Goal: Navigation & Orientation: Find specific page/section

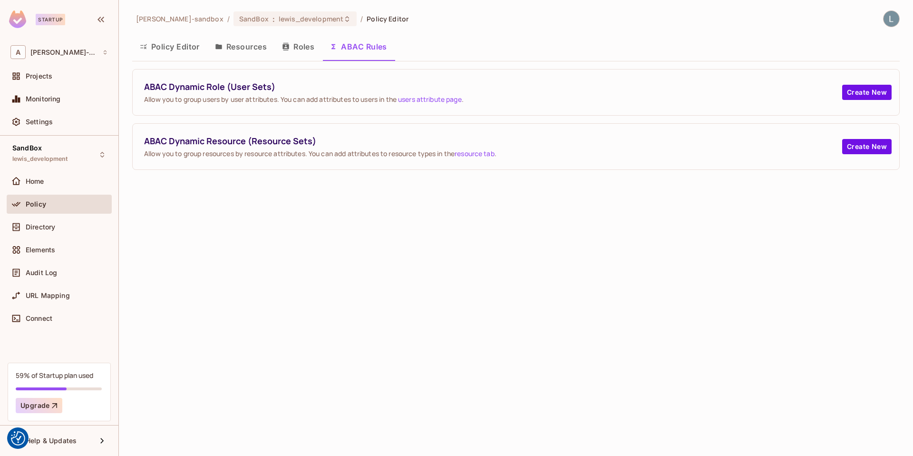
click at [255, 49] on button "Resources" at bounding box center [240, 47] width 67 height 24
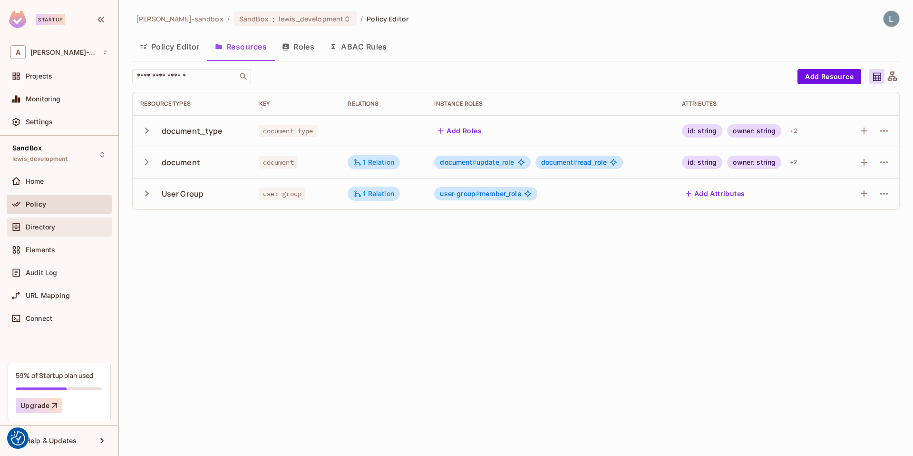
click at [52, 228] on span "Directory" at bounding box center [40, 227] width 29 height 8
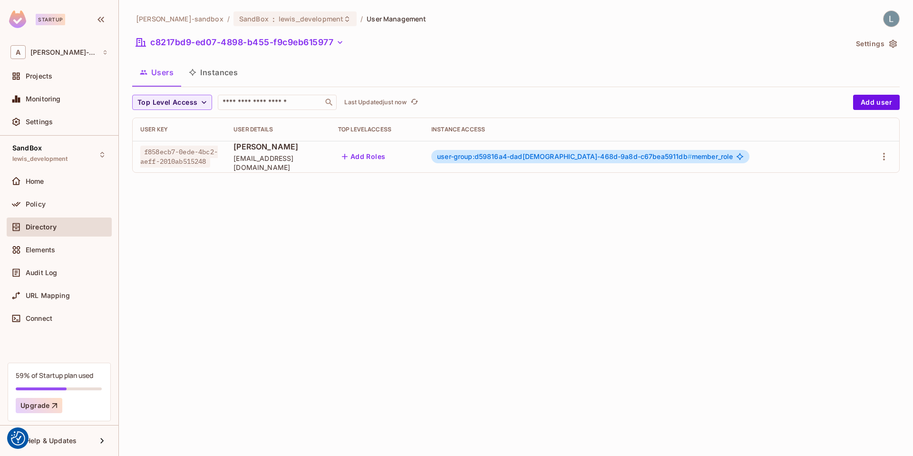
click at [225, 73] on button "Instances" at bounding box center [213, 72] width 64 height 24
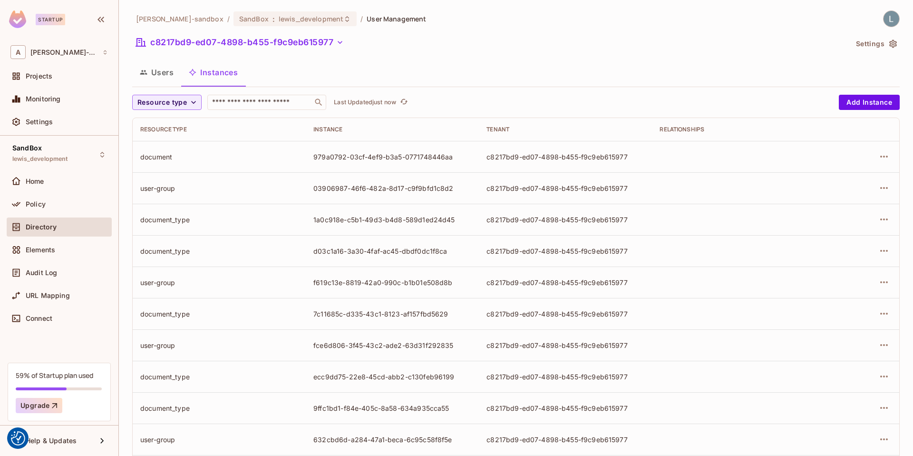
click at [404, 59] on div "alex-trustflight-sandbox / SandBox : lewis_development / User Management c8217b…" at bounding box center [516, 330] width 768 height 641
